Goal: Check status: Check status

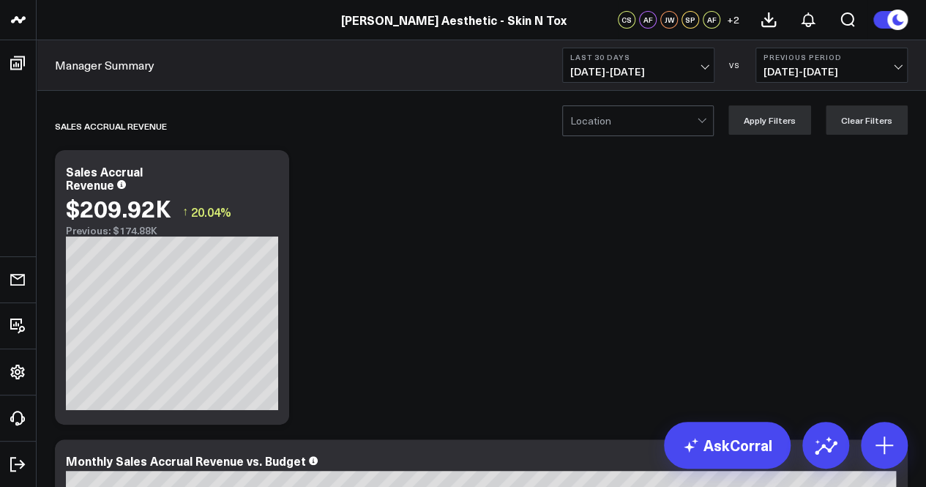
click at [701, 66] on span "[DATE] - [DATE]" at bounding box center [638, 72] width 136 height 12
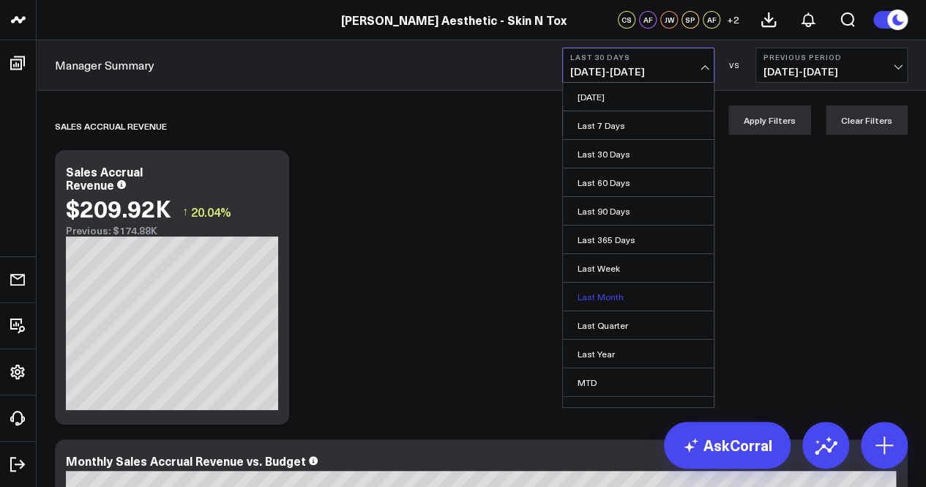
click at [615, 295] on link "Last Month" at bounding box center [638, 297] width 151 height 28
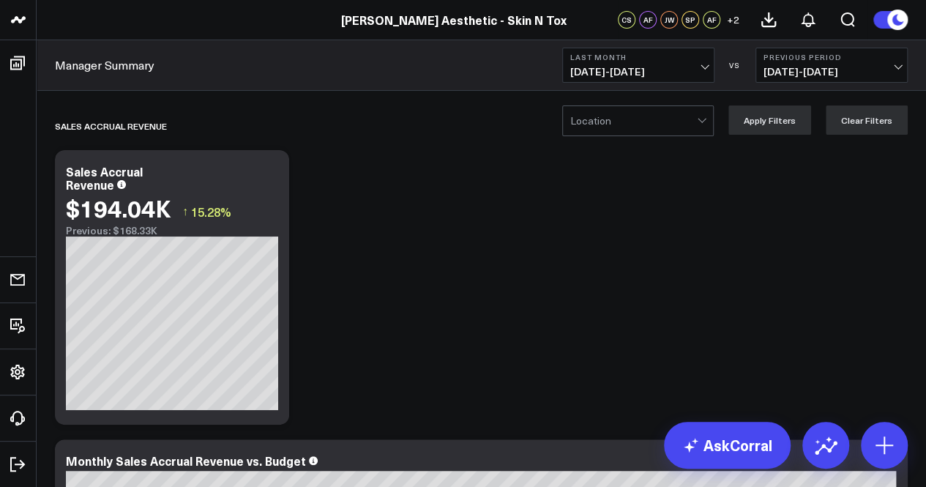
click at [692, 65] on button "Last Month [DATE] - [DATE]" at bounding box center [638, 65] width 152 height 35
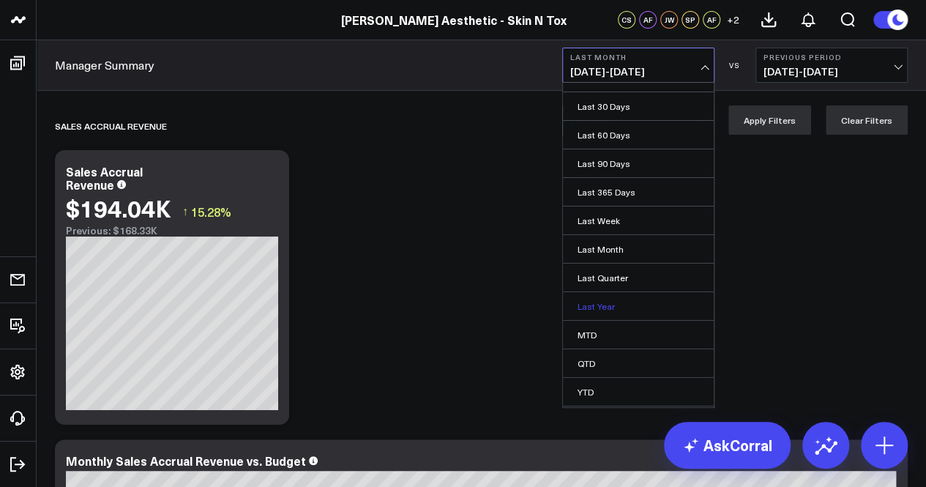
scroll to position [70, 0]
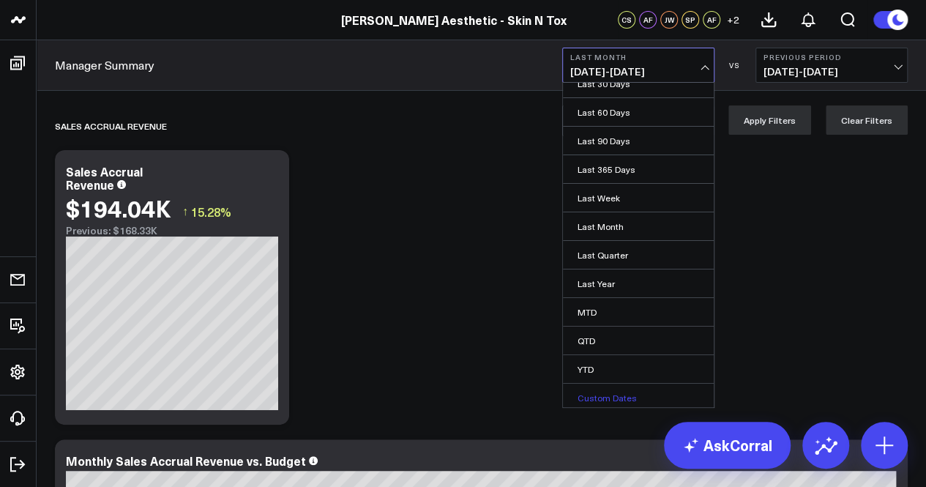
click at [621, 393] on link "Custom Dates" at bounding box center [638, 398] width 151 height 28
select select "9"
select select "2025"
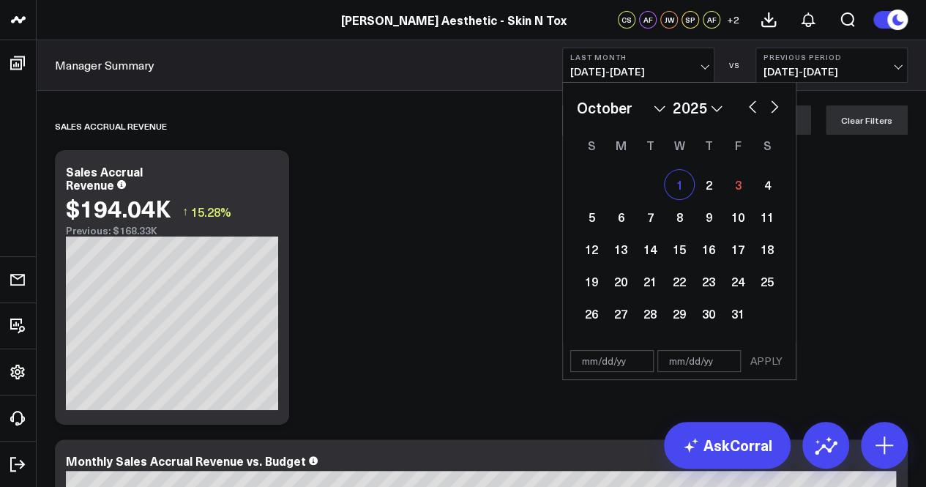
click at [678, 181] on div "1" at bounding box center [679, 184] width 29 height 29
type input "[DATE]"
select select "9"
select select "2025"
click at [744, 184] on div "3" at bounding box center [737, 184] width 29 height 29
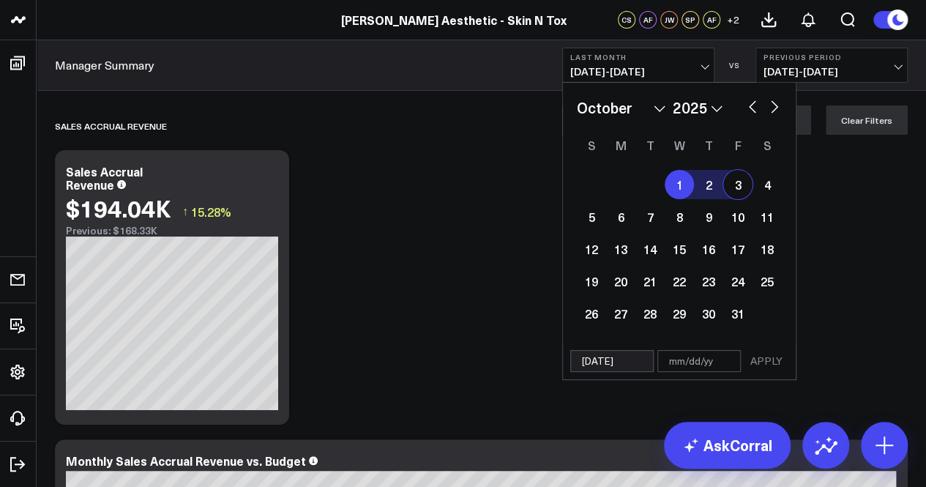
type input "[DATE]"
select select "9"
select select "2025"
click at [767, 353] on button "APPLY" at bounding box center [766, 361] width 44 height 22
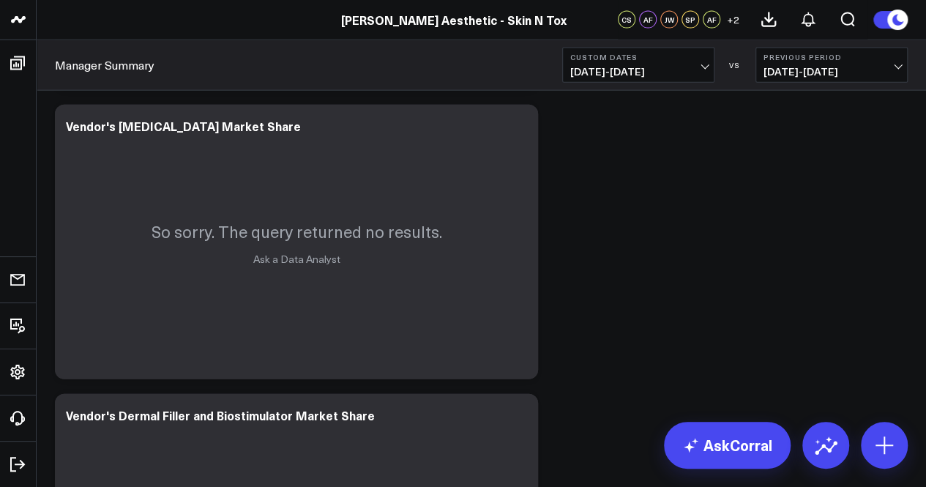
scroll to position [7166, 0]
